Goal: Go to known website: Access a specific website the user already knows

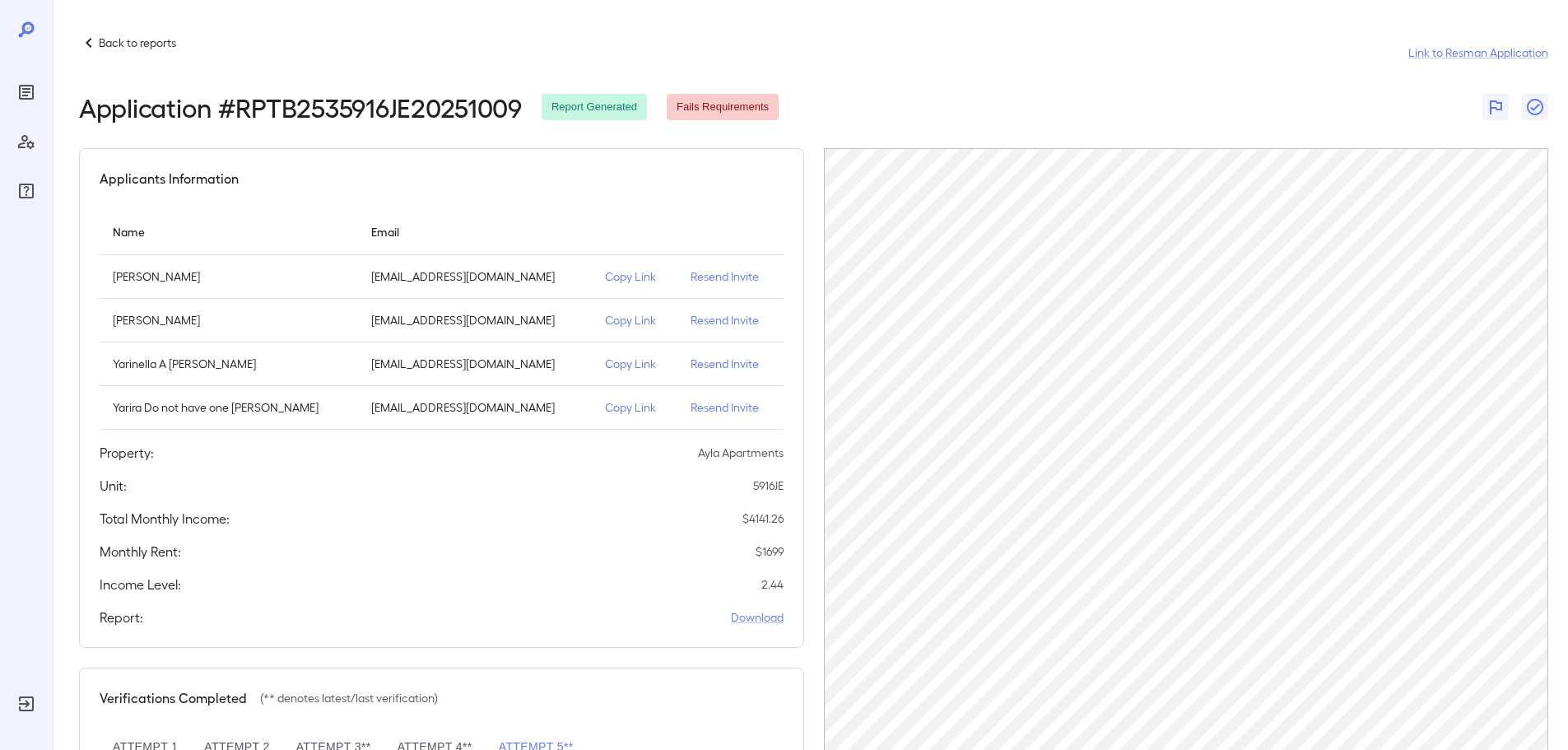
click at [79, 44] on icon at bounding box center [89, 43] width 20 height 20
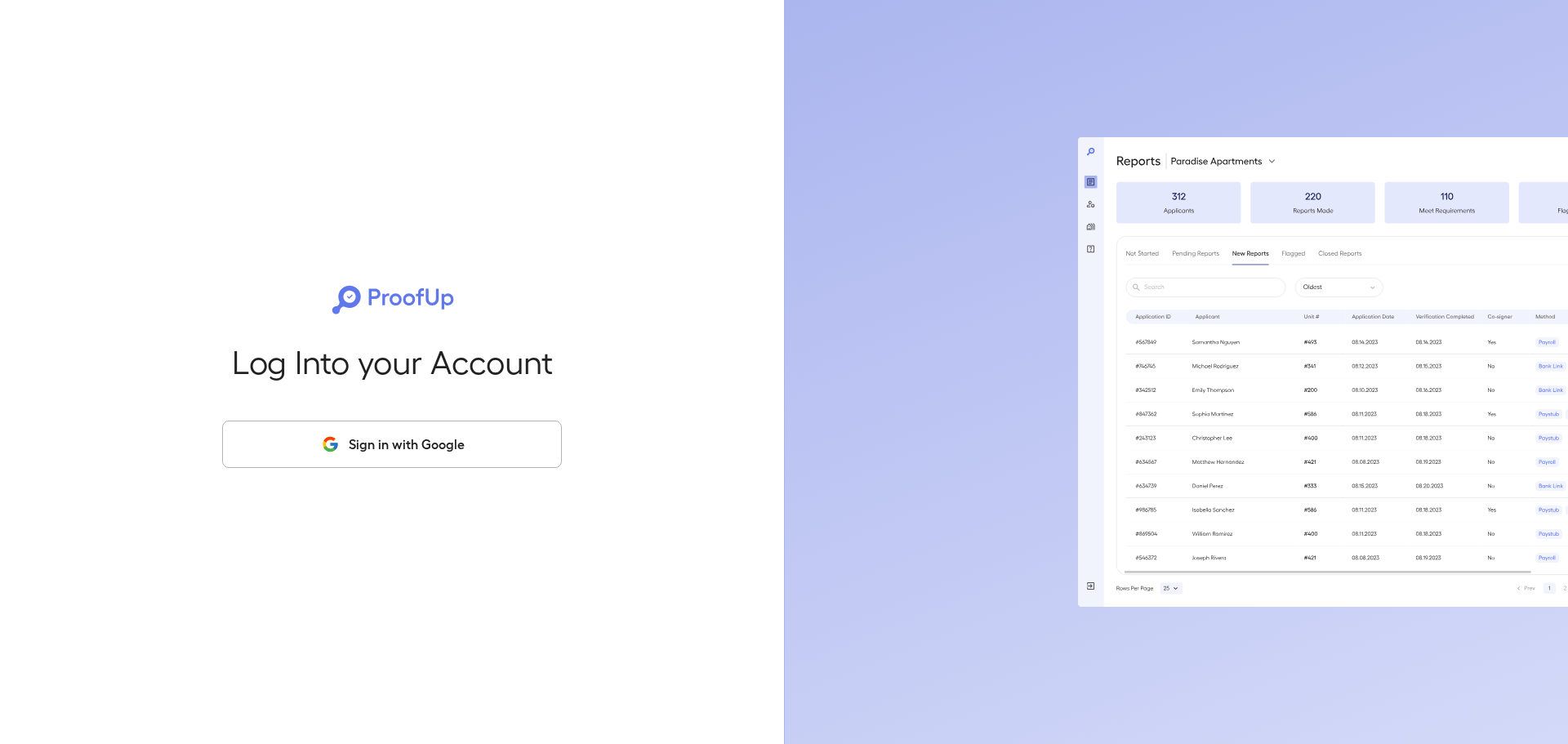
click at [435, 440] on button "Sign in with Google" at bounding box center [391, 444] width 340 height 47
